Goal: Information Seeking & Learning: Learn about a topic

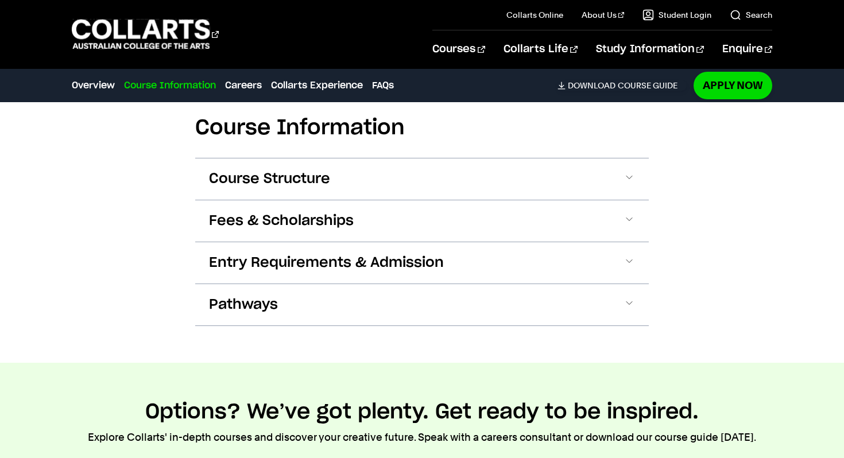
scroll to position [1082, 0]
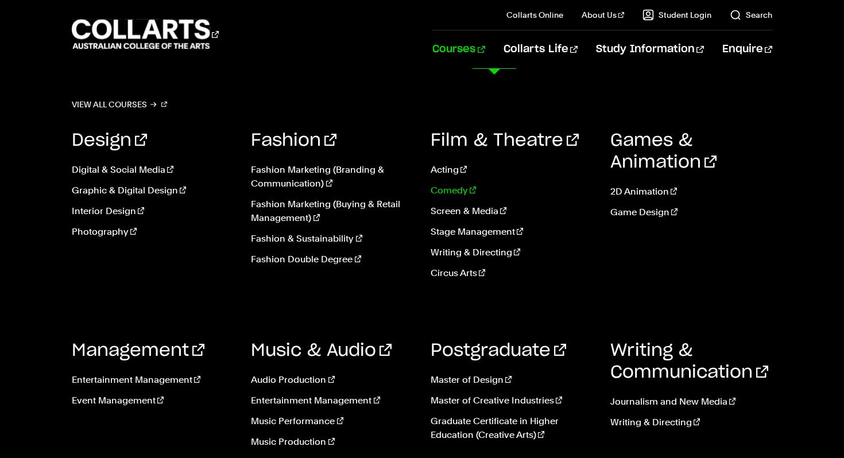
scroll to position [111, 0]
click at [327, 425] on link "Music Performance" at bounding box center [332, 422] width 163 height 14
click at [320, 423] on link "Music Performance" at bounding box center [332, 422] width 163 height 14
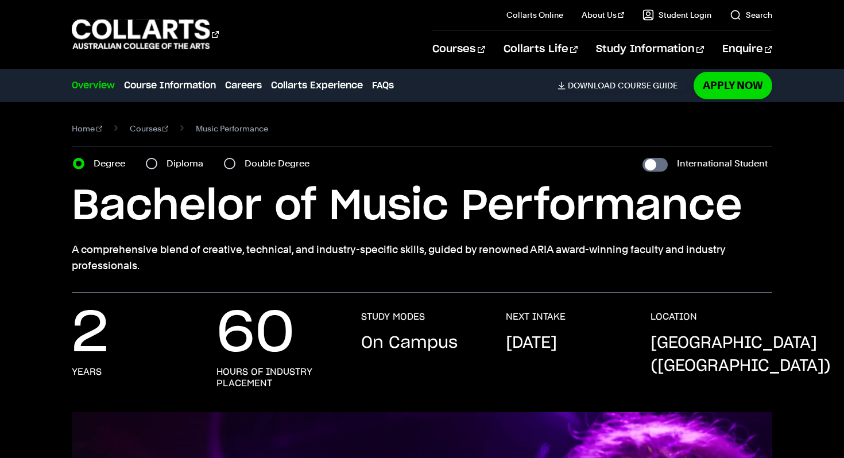
scroll to position [6, 0]
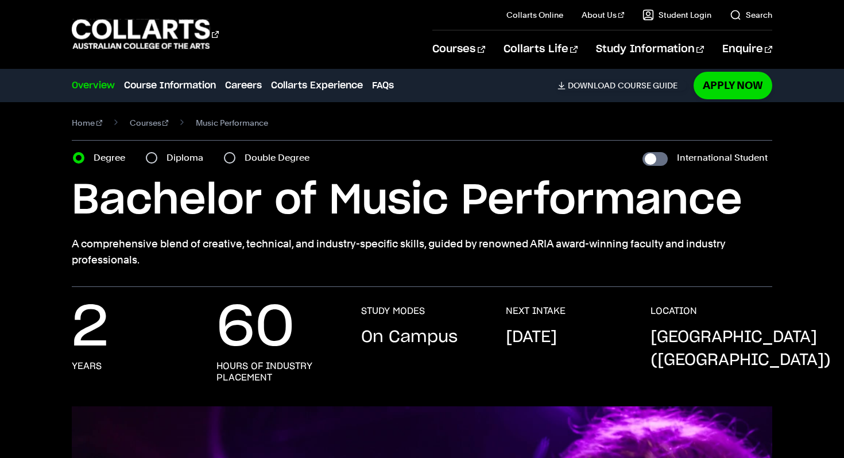
click at [157, 160] on div "Diploma" at bounding box center [178, 158] width 64 height 16
click at [153, 158] on input "Diploma" at bounding box center [151, 157] width 11 height 11
radio input "true"
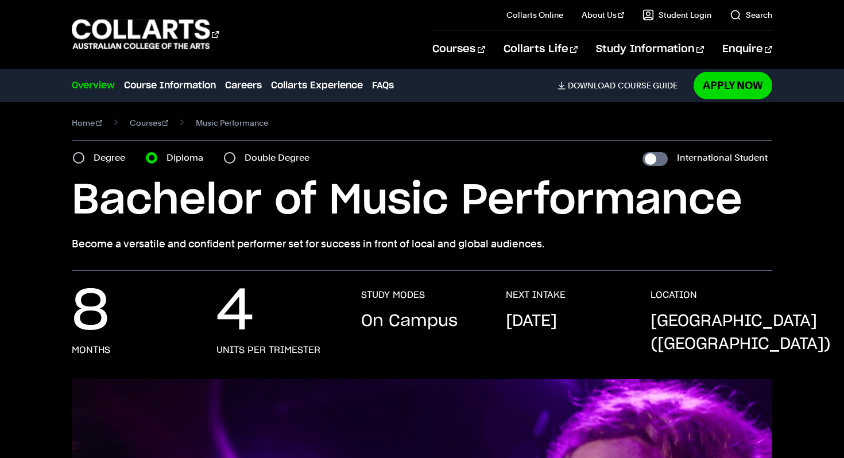
click at [216, 160] on div "Degree Diploma Double Degree" at bounding box center [194, 158] width 243 height 16
click at [230, 156] on input "Double Degree" at bounding box center [229, 157] width 11 height 11
radio input "true"
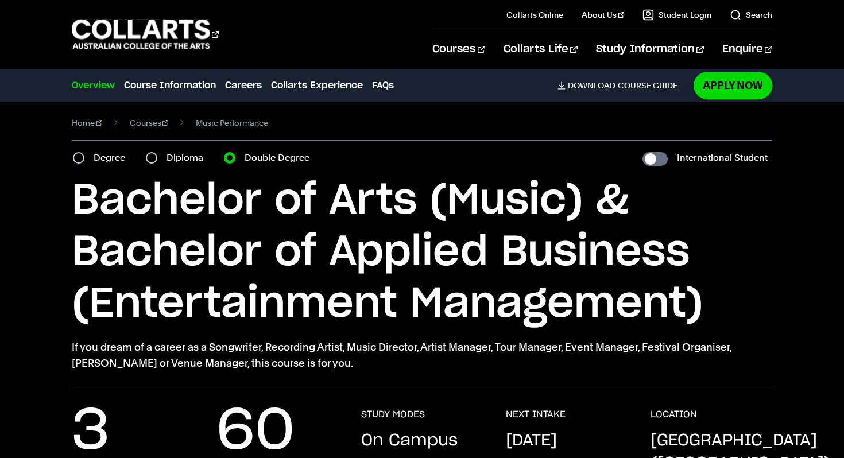
click at [157, 160] on div "Diploma" at bounding box center [178, 158] width 64 height 16
click at [153, 159] on input "Diploma" at bounding box center [151, 157] width 11 height 11
radio input "true"
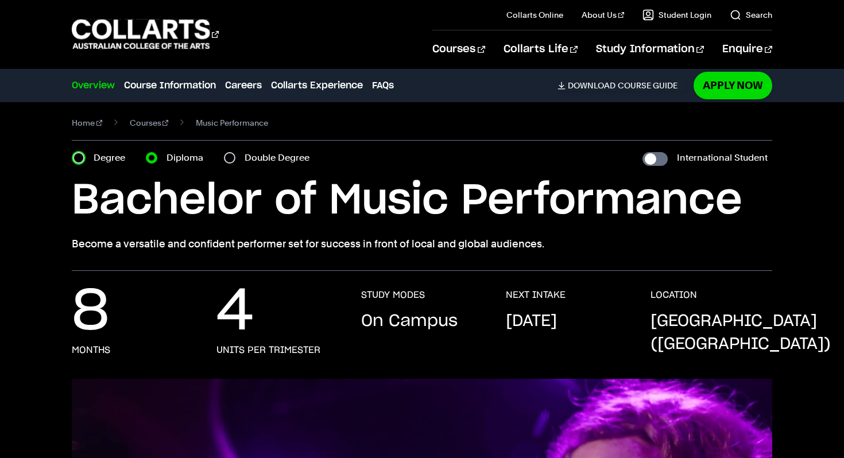
click at [83, 157] on input "Degree" at bounding box center [78, 157] width 11 height 11
radio input "true"
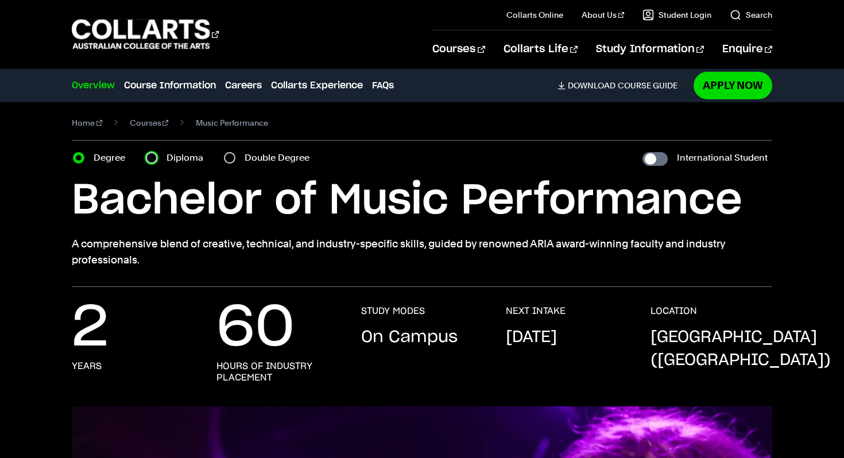
click at [151, 159] on input "Diploma" at bounding box center [151, 157] width 11 height 11
radio input "true"
